Goal: Find specific page/section: Find specific page/section

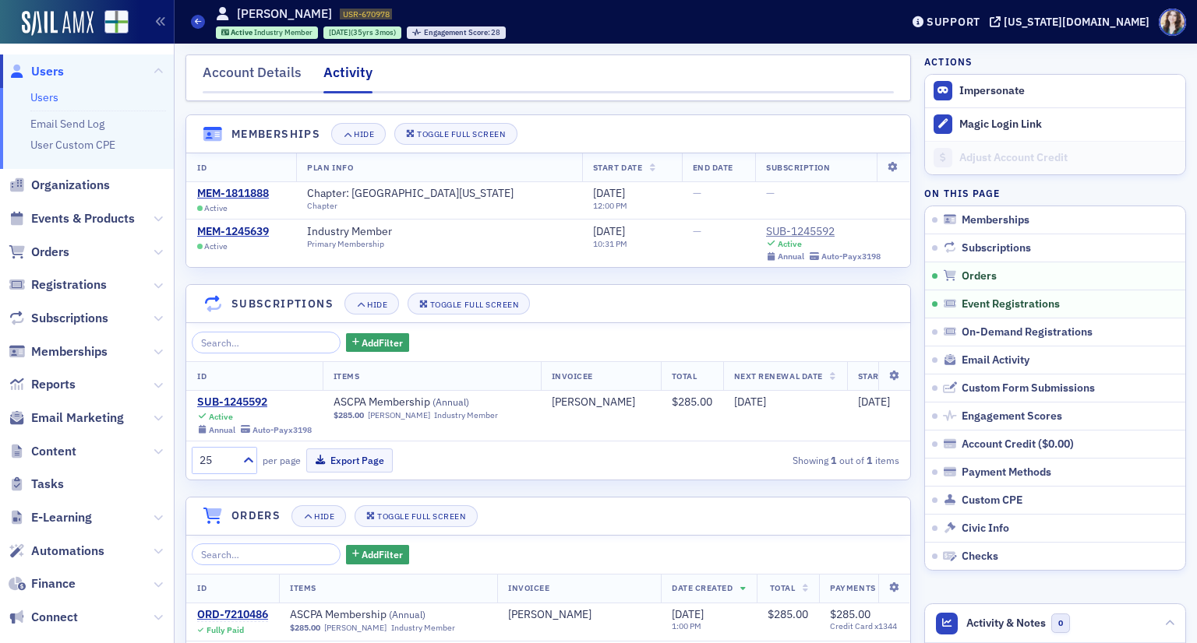
scroll to position [467, 0]
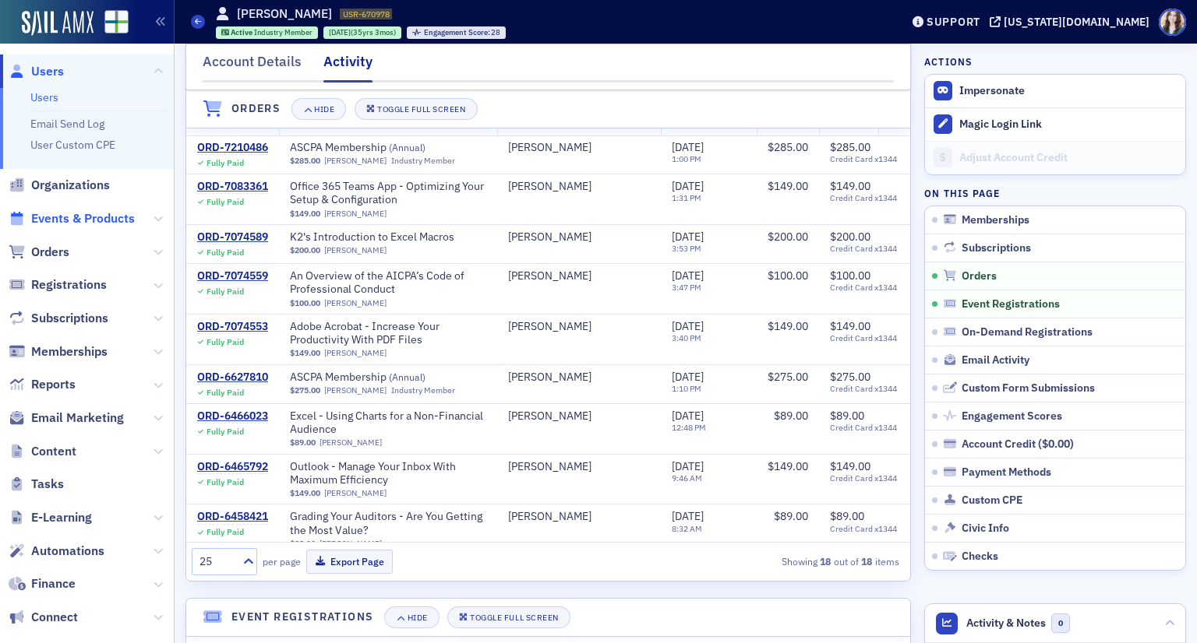
click at [72, 222] on span "Events & Products" at bounding box center [83, 218] width 104 height 17
